Goal: Task Accomplishment & Management: Use online tool/utility

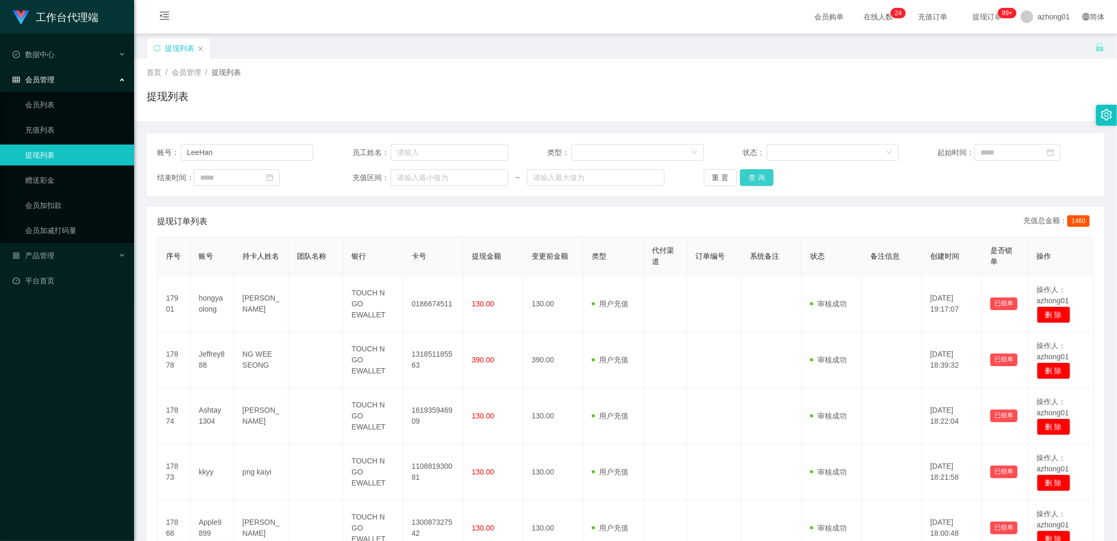
type input "LeeHan"
click at [760, 179] on button "查 询" at bounding box center [757, 177] width 34 height 17
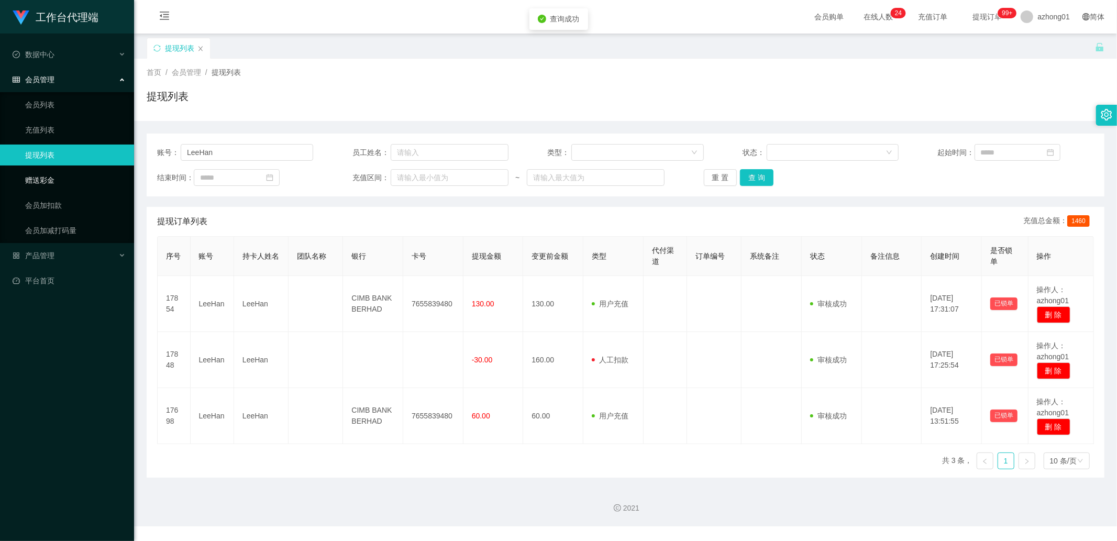
click at [53, 187] on link "赠送彩金" at bounding box center [75, 180] width 101 height 21
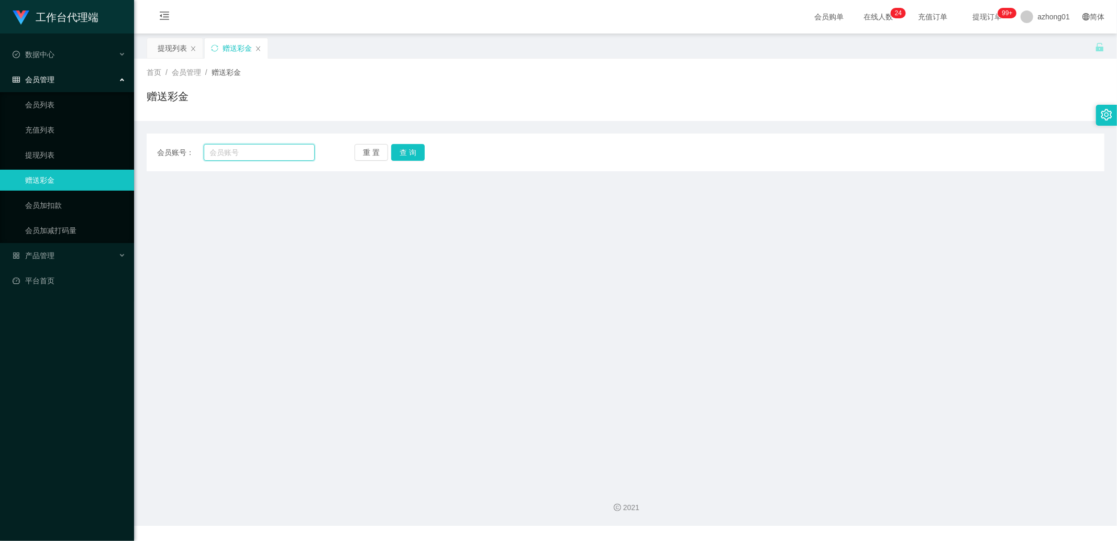
click at [273, 149] on input "text" at bounding box center [260, 152] width 112 height 17
paste input "LeeHan"
type input "LeeHan"
click at [423, 155] on button "查 询" at bounding box center [408, 152] width 34 height 17
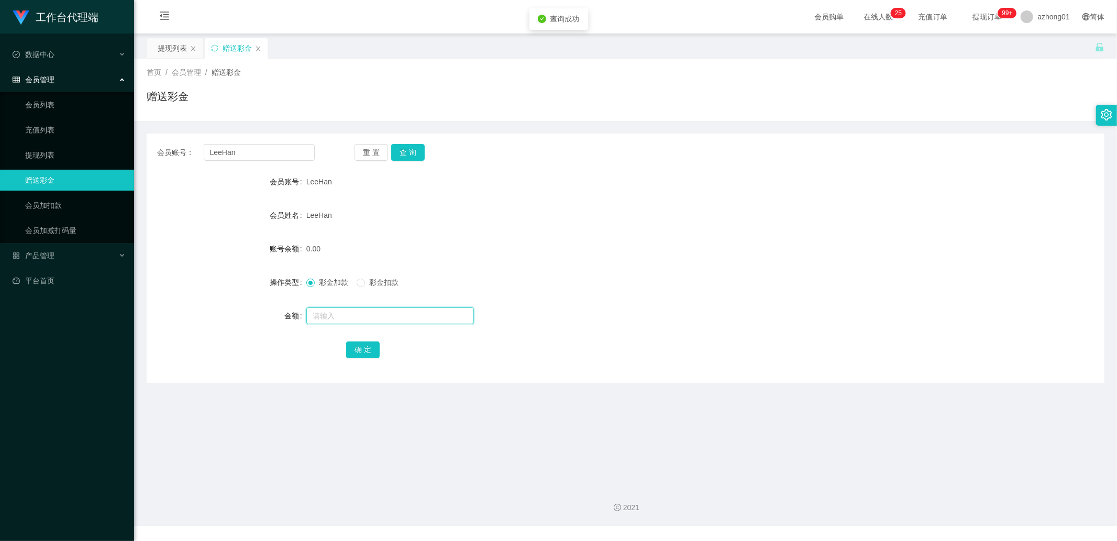
click at [362, 318] on input "text" at bounding box center [390, 315] width 168 height 17
type input "38"
click at [369, 354] on button "确 定" at bounding box center [363, 350] width 34 height 17
click at [255, 151] on input "LeeHan" at bounding box center [260, 152] width 112 height 17
paste input "0174560910"
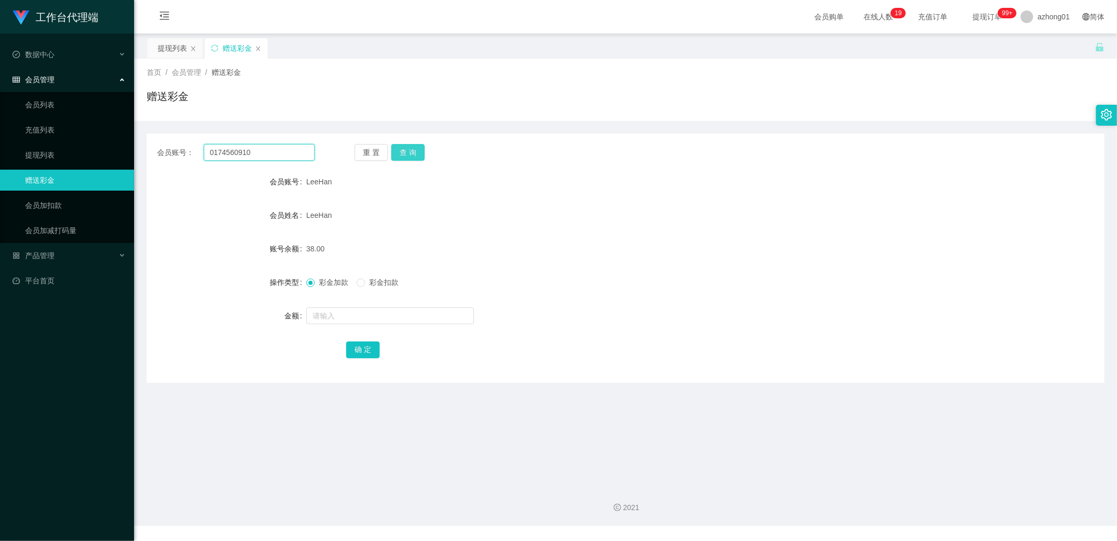
type input "0174560910"
click at [419, 154] on button "查 询" at bounding box center [408, 152] width 34 height 17
click at [377, 315] on input "text" at bounding box center [390, 315] width 168 height 17
type input "38"
click at [369, 349] on button "确 定" at bounding box center [363, 350] width 34 height 17
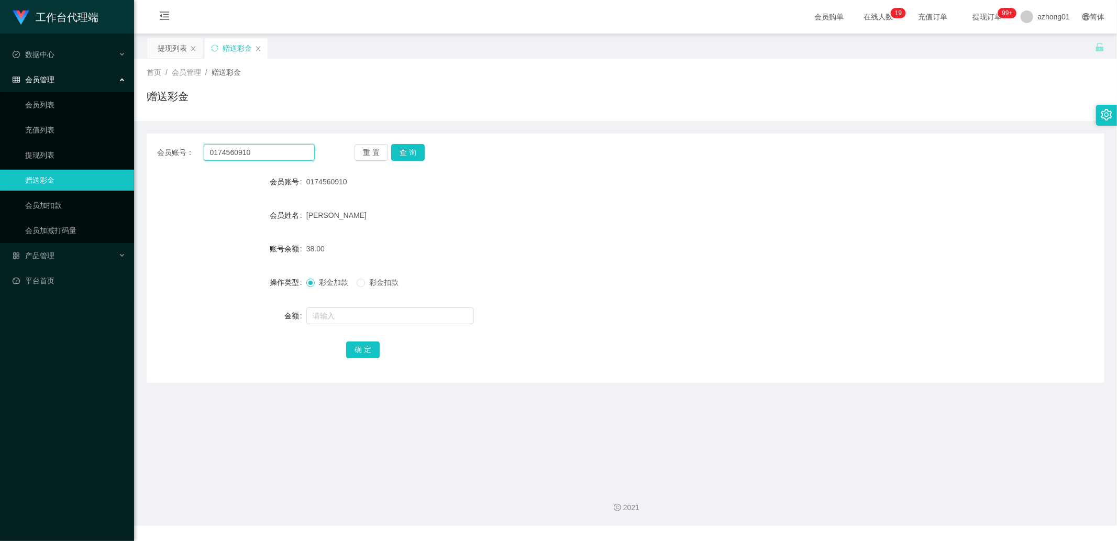
click at [263, 156] on input "0174560910" at bounding box center [260, 152] width 112 height 17
paste input "Wayxiang68"
type input "Wayxiang68"
click at [412, 147] on button "查 询" at bounding box center [408, 152] width 34 height 17
click at [341, 314] on input "text" at bounding box center [390, 315] width 168 height 17
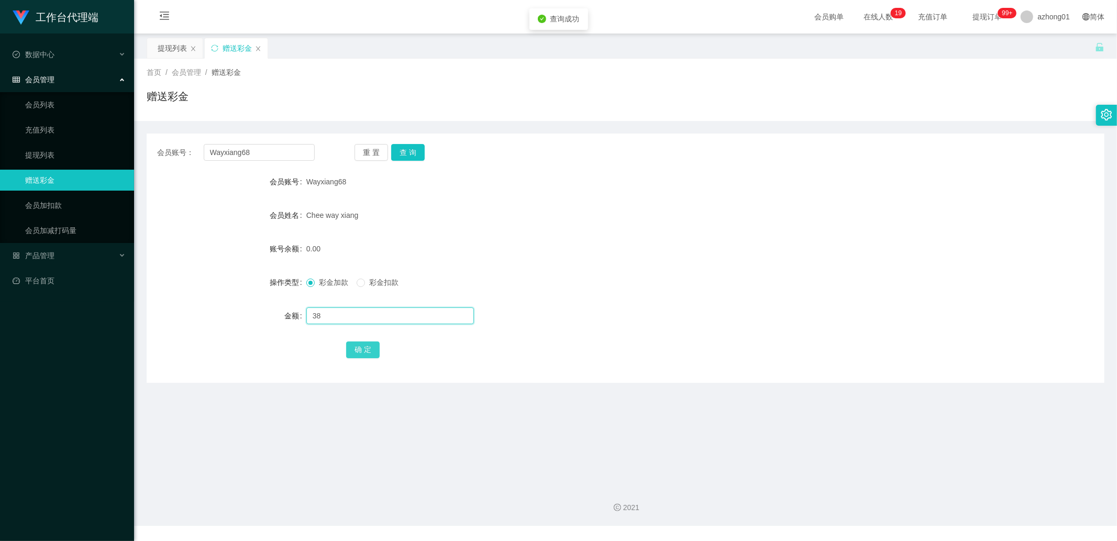
type input "38"
click at [362, 343] on button "确 定" at bounding box center [363, 350] width 34 height 17
click at [263, 156] on input "Wayxiang68" at bounding box center [260, 152] width 112 height 17
paste input "Apple9899"
type input "Apple9899"
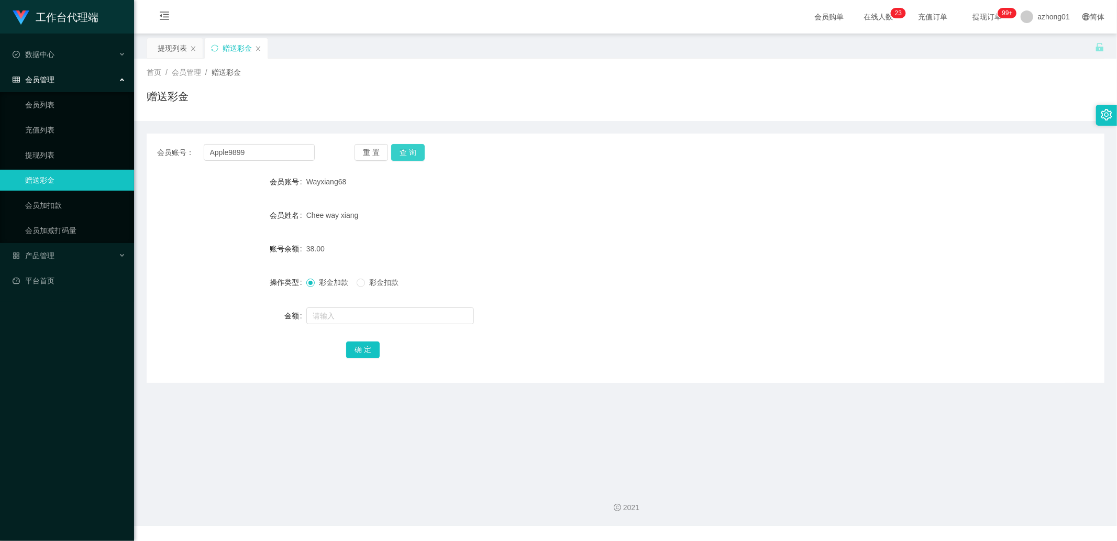
click at [417, 151] on button "查 询" at bounding box center [408, 152] width 34 height 17
click at [383, 316] on input "text" at bounding box center [390, 315] width 168 height 17
type input "38"
click at [368, 348] on button "确 定" at bounding box center [363, 350] width 34 height 17
click at [296, 156] on input "Apple9899" at bounding box center [260, 152] width 112 height 17
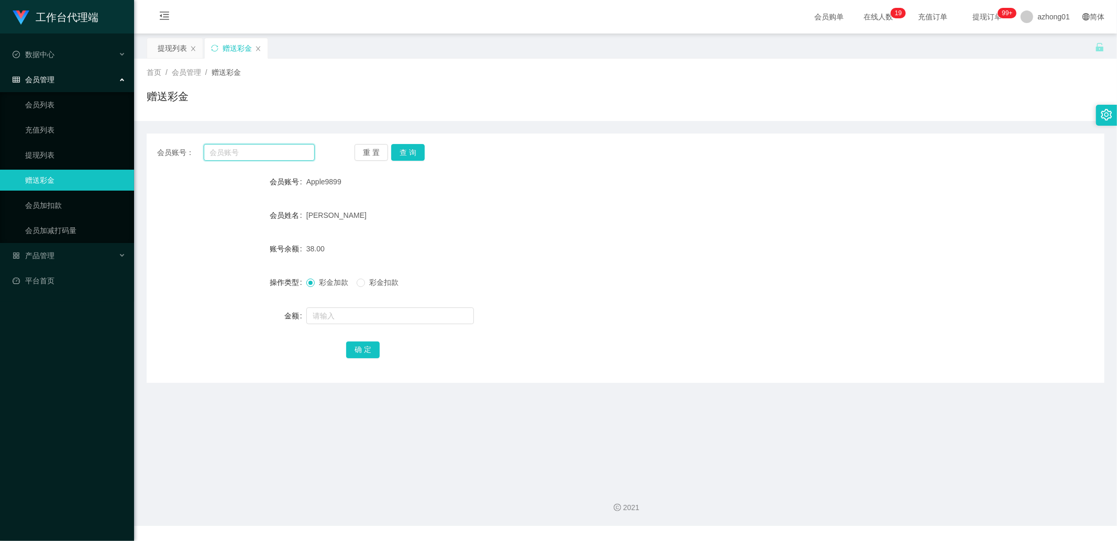
paste input "Ashtay1304"
type input "Ashtay1304"
click at [410, 153] on button "查 询" at bounding box center [408, 152] width 34 height 17
click at [367, 317] on input "text" at bounding box center [390, 315] width 168 height 17
type input "38"
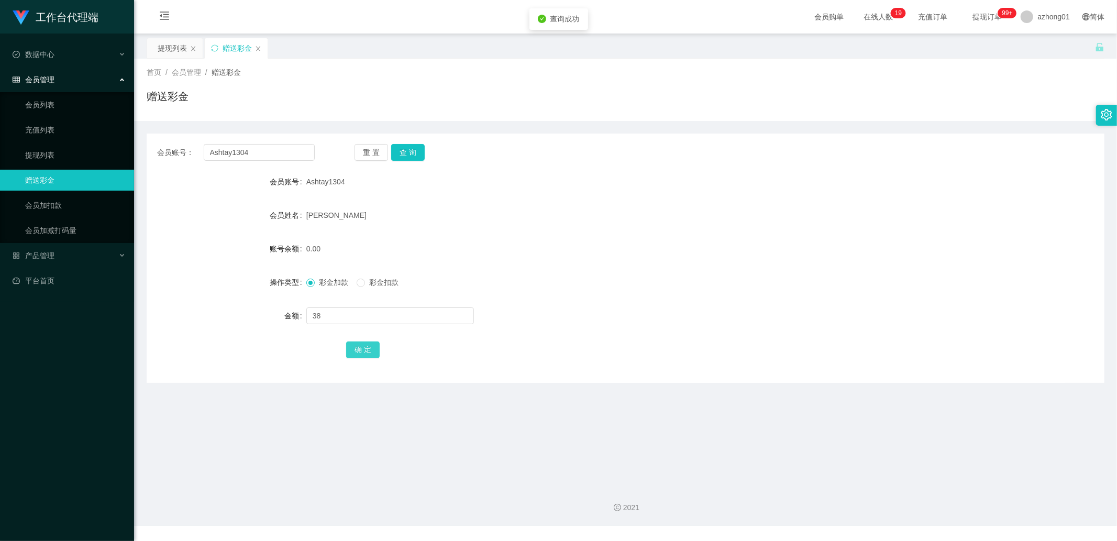
click at [364, 345] on button "确 定" at bounding box center [363, 350] width 34 height 17
click at [288, 155] on input "Ashtay1304" at bounding box center [260, 152] width 112 height 17
paste input "kkyy"
type input "kkyy"
drag, startPoint x: 414, startPoint y: 150, endPoint x: 380, endPoint y: 214, distance: 71.9
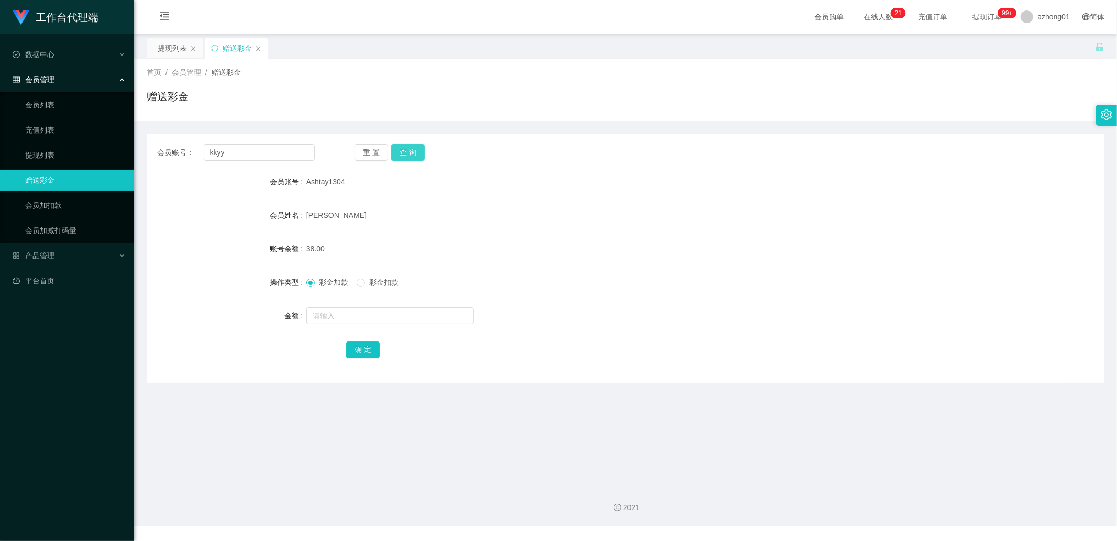
click at [414, 150] on button "查 询" at bounding box center [408, 152] width 34 height 17
click at [338, 305] on div at bounding box center [585, 315] width 559 height 21
click at [334, 316] on input "text" at bounding box center [390, 315] width 168 height 17
type input "38"
click at [361, 346] on button "确 定" at bounding box center [363, 350] width 34 height 17
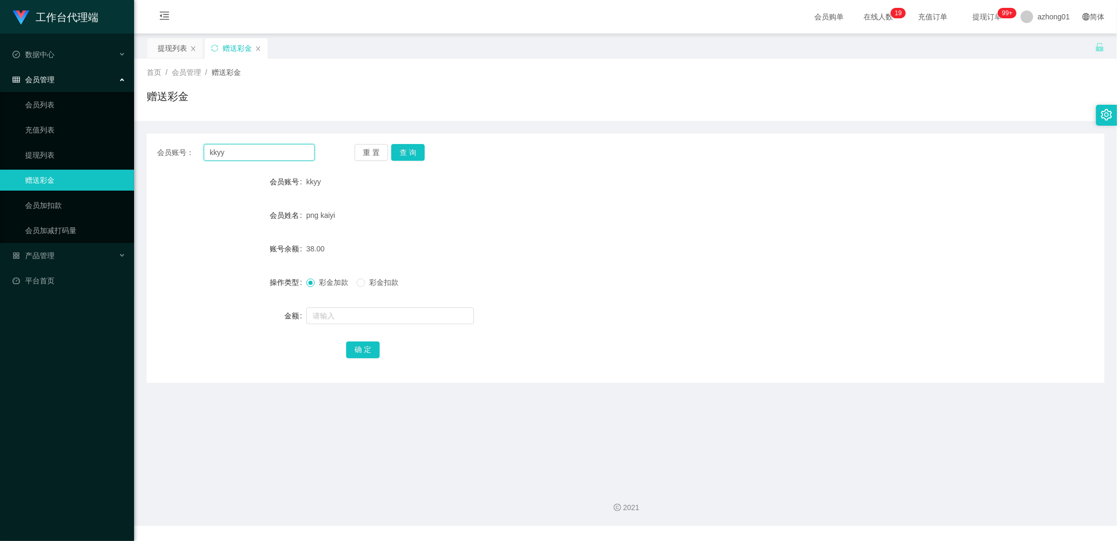
click at [249, 157] on input "kkyy" at bounding box center [260, 152] width 112 height 17
paste input "Jeffrey888"
type input "Jeffrey888"
click at [409, 142] on div "会员账号： Jeffrey888 重 置 查 询 会员账号 kkyy 会员姓名 png kaiyi 账号余额 38.00 操作类型 彩金加款 彩金扣款 金额 …" at bounding box center [626, 258] width 958 height 249
click at [405, 160] on button "查 询" at bounding box center [408, 152] width 34 height 17
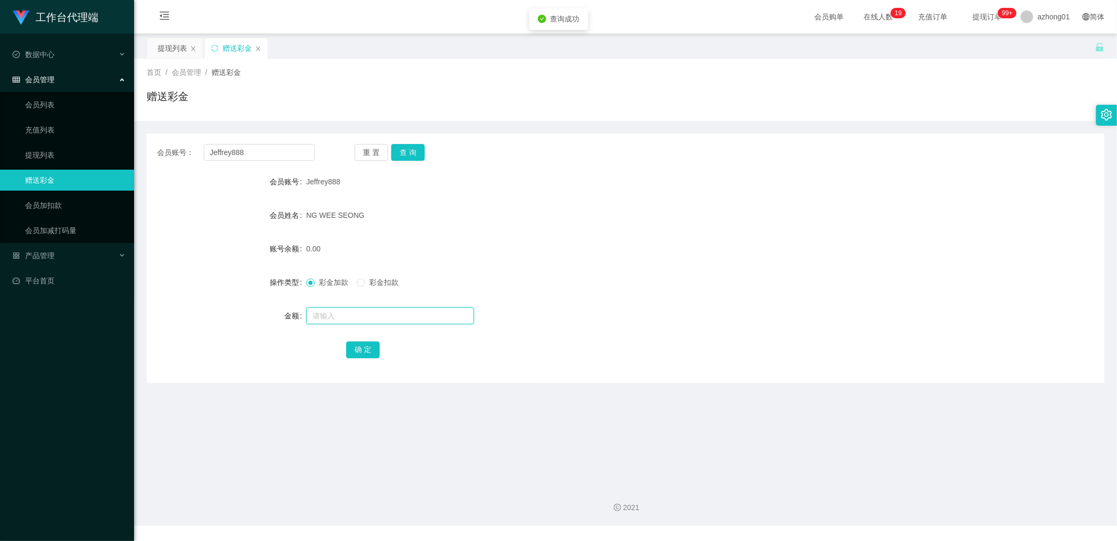
click at [377, 320] on input "text" at bounding box center [390, 315] width 168 height 17
type input "38"
click at [362, 349] on button "确 定" at bounding box center [363, 350] width 34 height 17
click at [290, 155] on input "Jeffrey888" at bounding box center [260, 152] width 112 height 17
paste input "calvin123456"
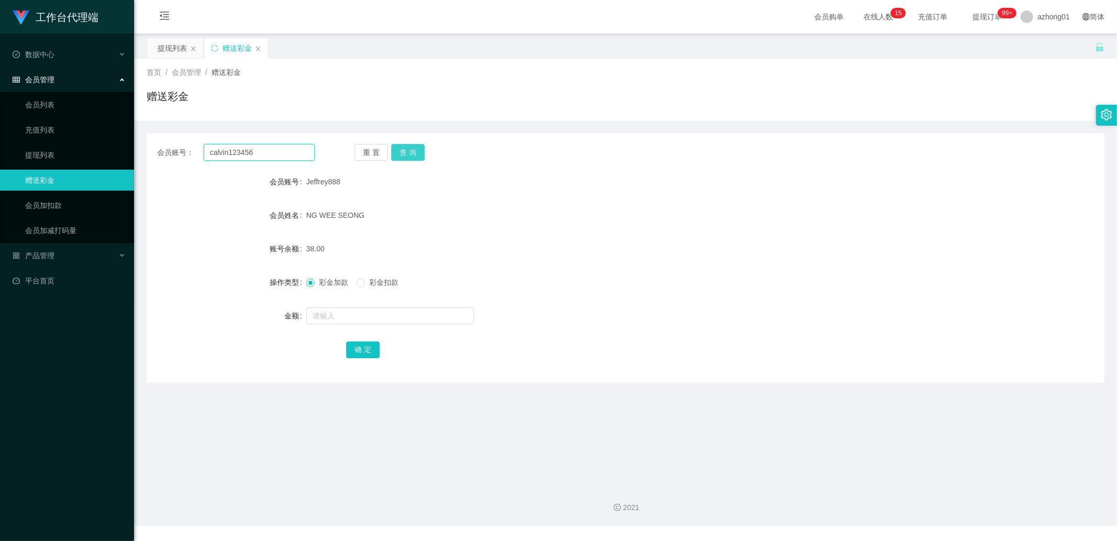
type input "calvin123456"
click at [409, 153] on button "查 询" at bounding box center [408, 152] width 34 height 17
click at [349, 314] on input "text" at bounding box center [390, 315] width 168 height 17
type input "38"
click at [366, 346] on button "确 定" at bounding box center [363, 350] width 34 height 17
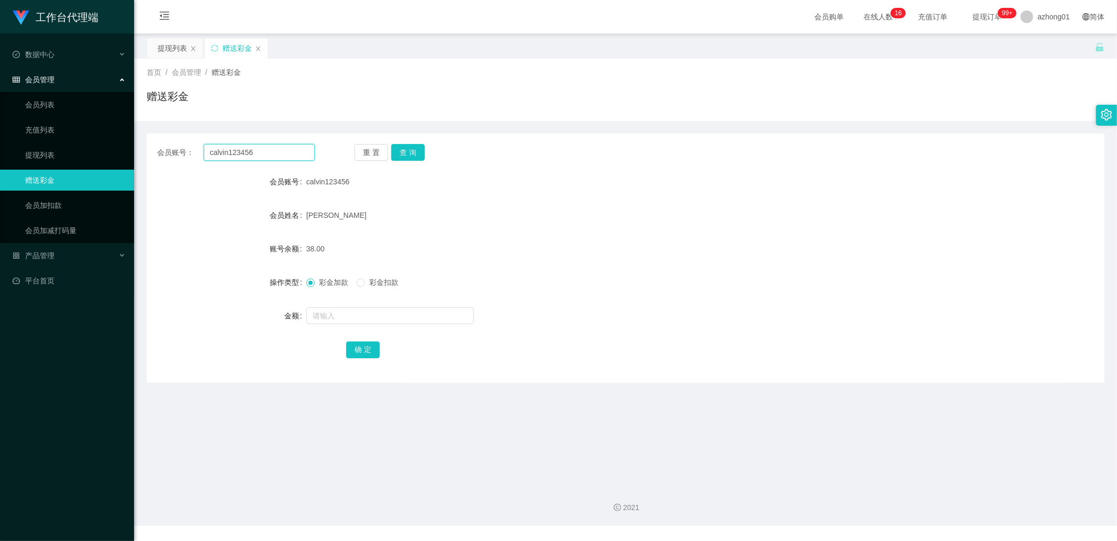
click at [280, 156] on input "calvin123456" at bounding box center [260, 152] width 112 height 17
paste input "hongyaolong"
type input "hongyaolong"
click at [410, 148] on button "查 询" at bounding box center [408, 152] width 34 height 17
click at [344, 320] on input "text" at bounding box center [390, 315] width 168 height 17
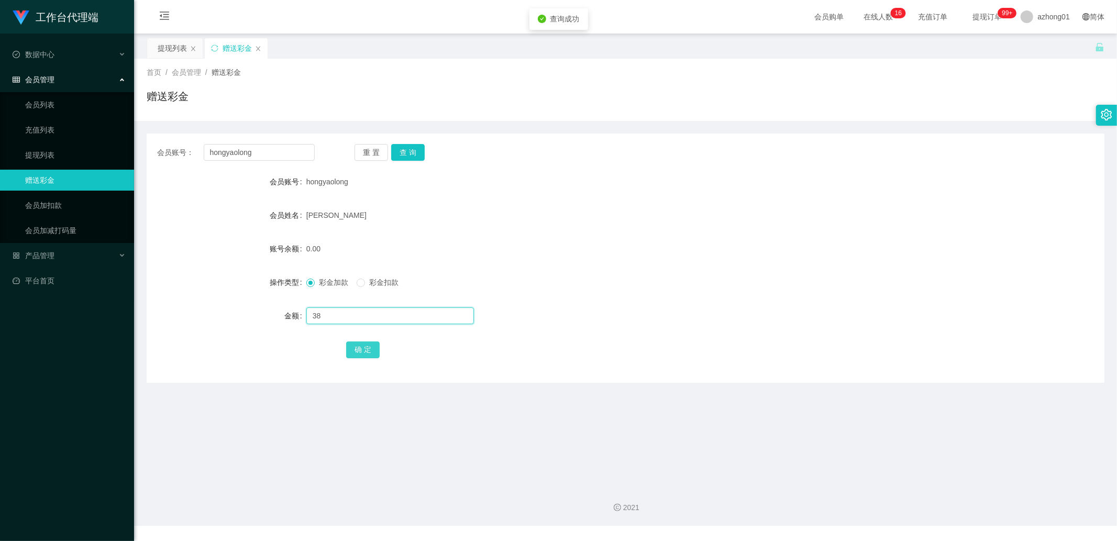
type input "38"
click at [348, 351] on button "确 定" at bounding box center [363, 350] width 34 height 17
click at [295, 155] on input "hongyaolong" at bounding box center [260, 152] width 112 height 17
paste input "Wayxiang68"
type input "Wayxiang68"
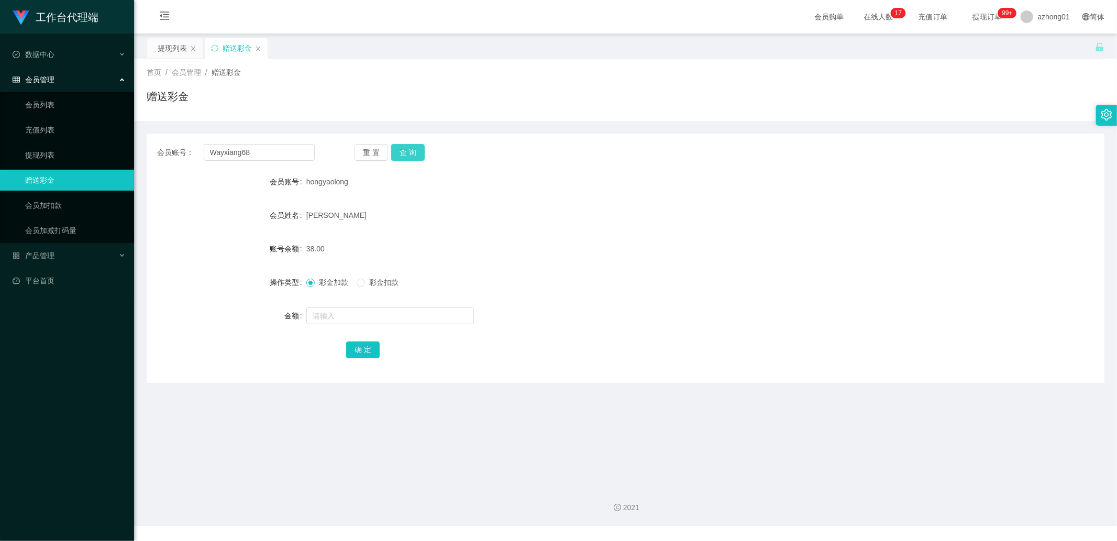
click at [404, 153] on button "查 询" at bounding box center [408, 152] width 34 height 17
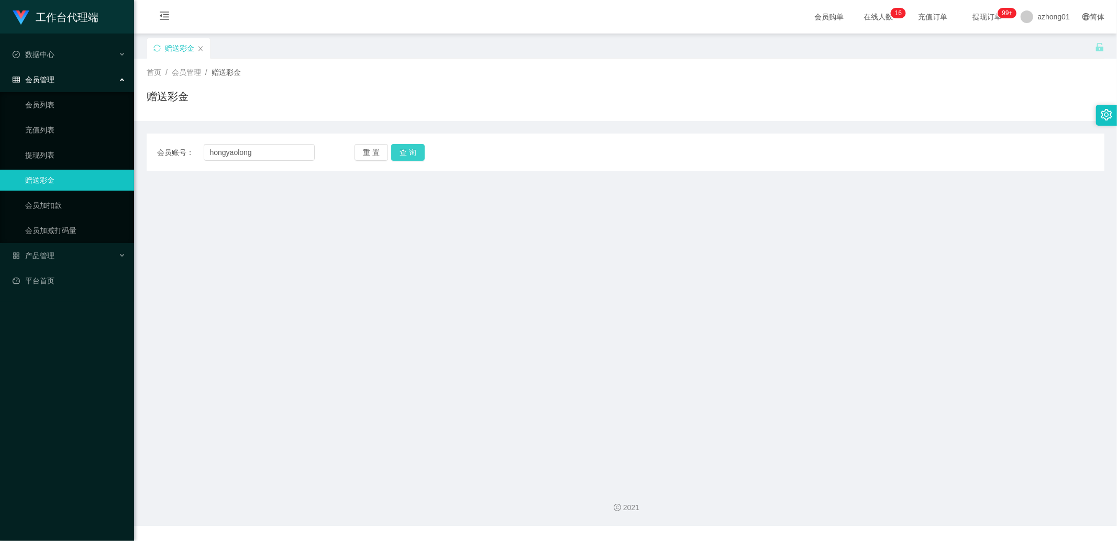
type input "hongyaolong"
click at [412, 148] on button "查 询" at bounding box center [408, 152] width 34 height 17
